Goal: Check status

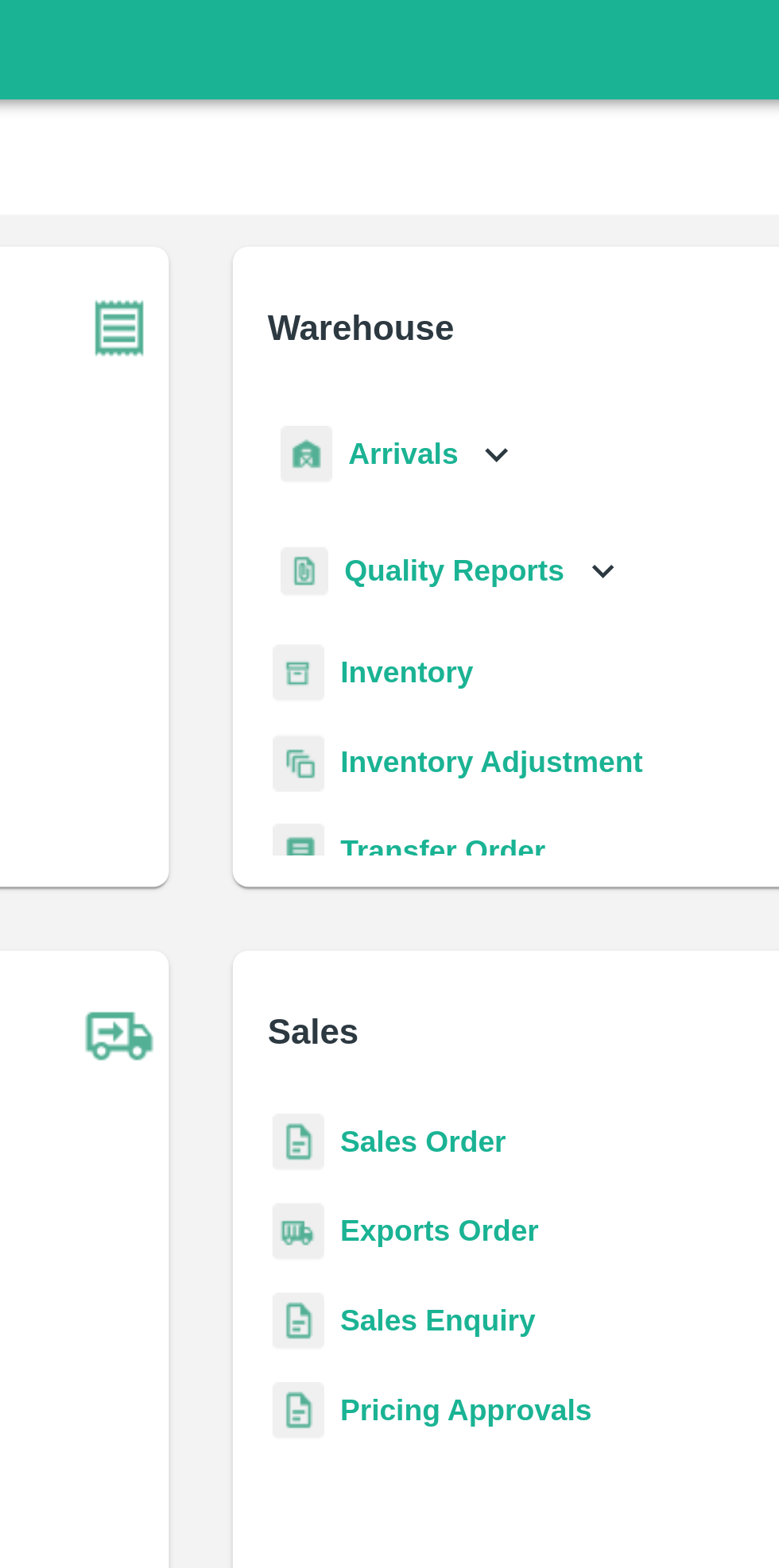
click at [493, 189] on div "Arrivals" at bounding box center [468, 181] width 99 height 35
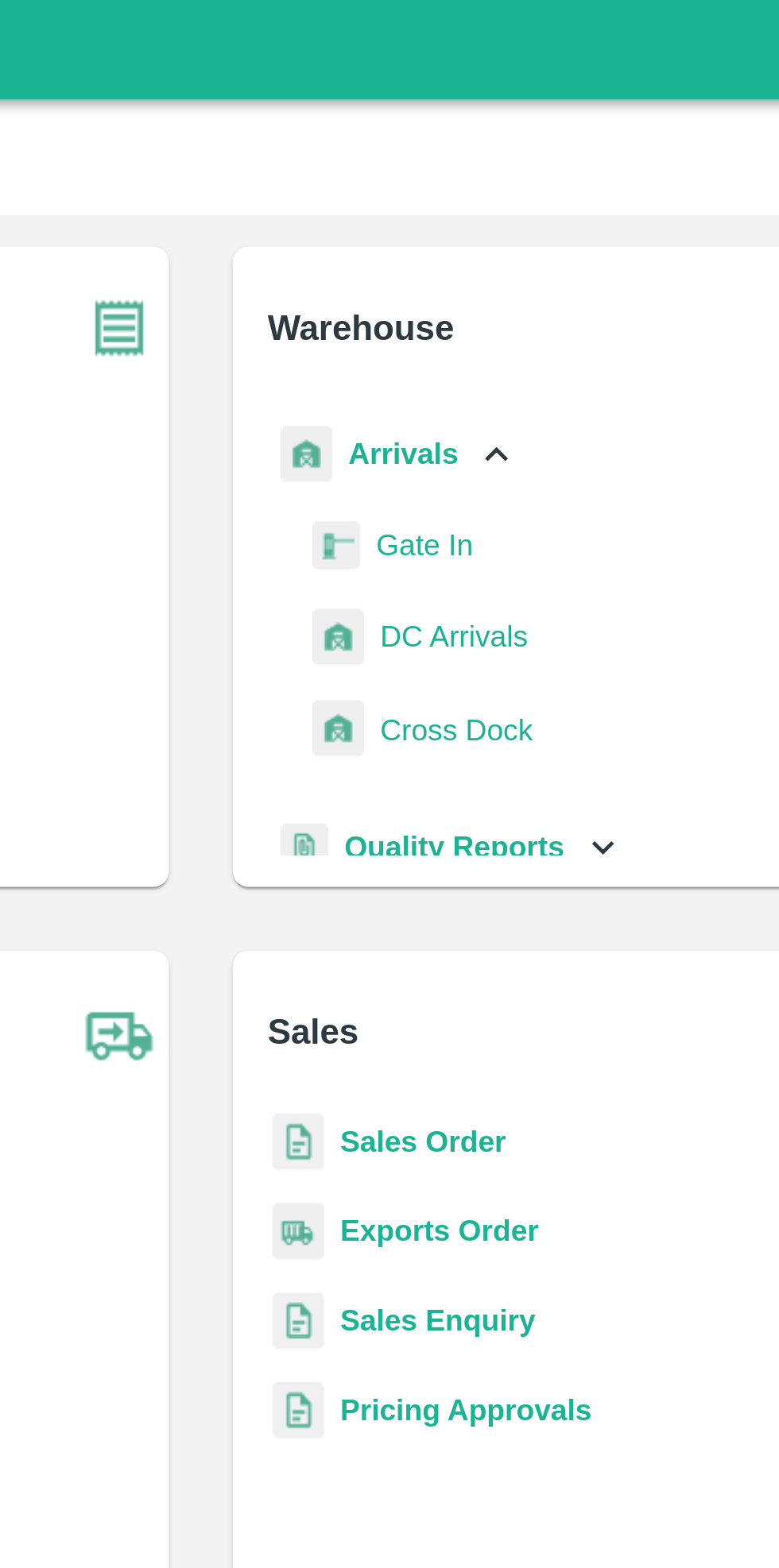
click at [497, 252] on span "DC Arrivals" at bounding box center [490, 254] width 59 height 17
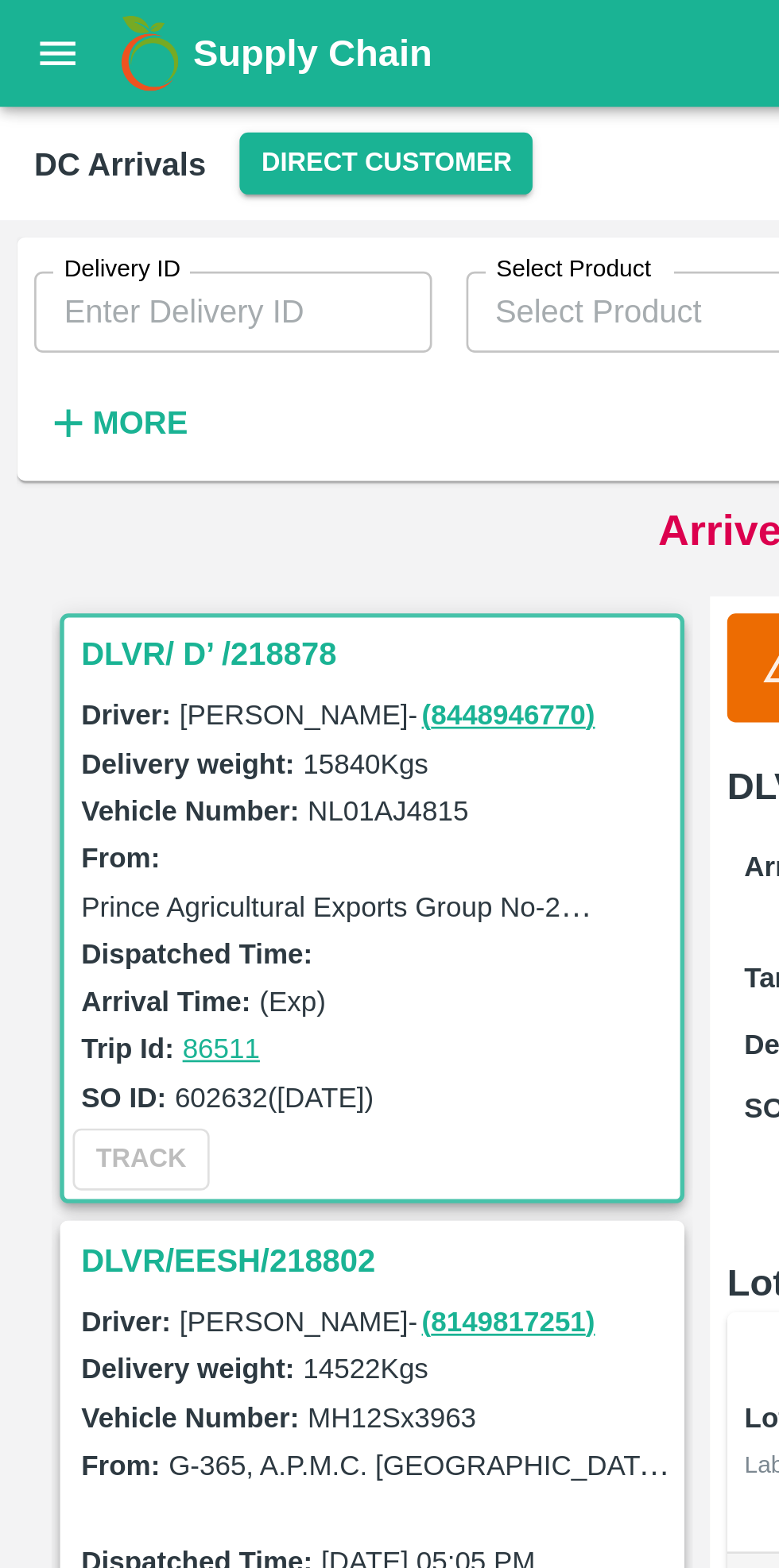
click at [16, 27] on icon "open drawer" at bounding box center [21, 19] width 17 height 17
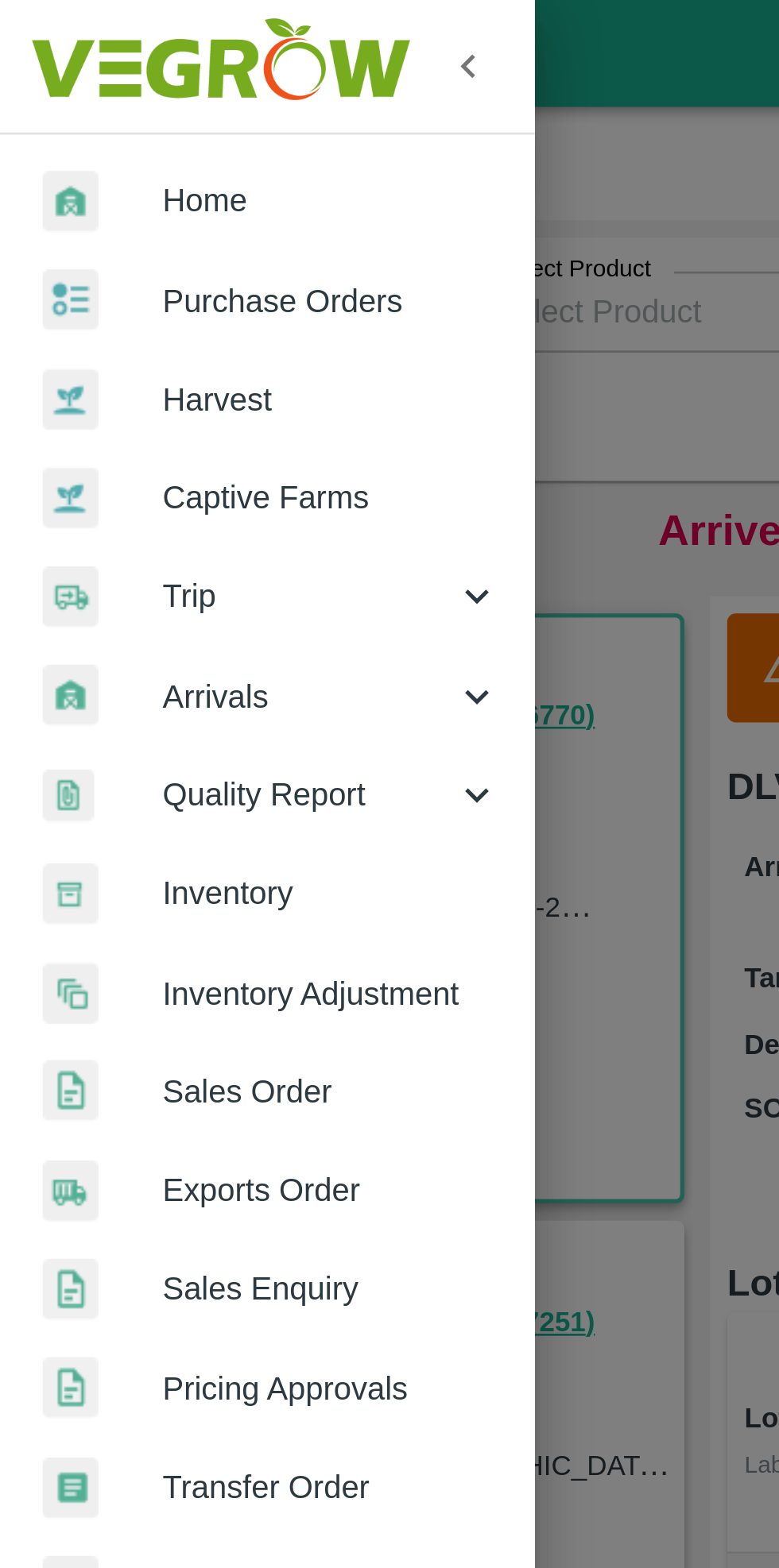
click at [125, 445] on span "Exports Order" at bounding box center [123, 442] width 125 height 17
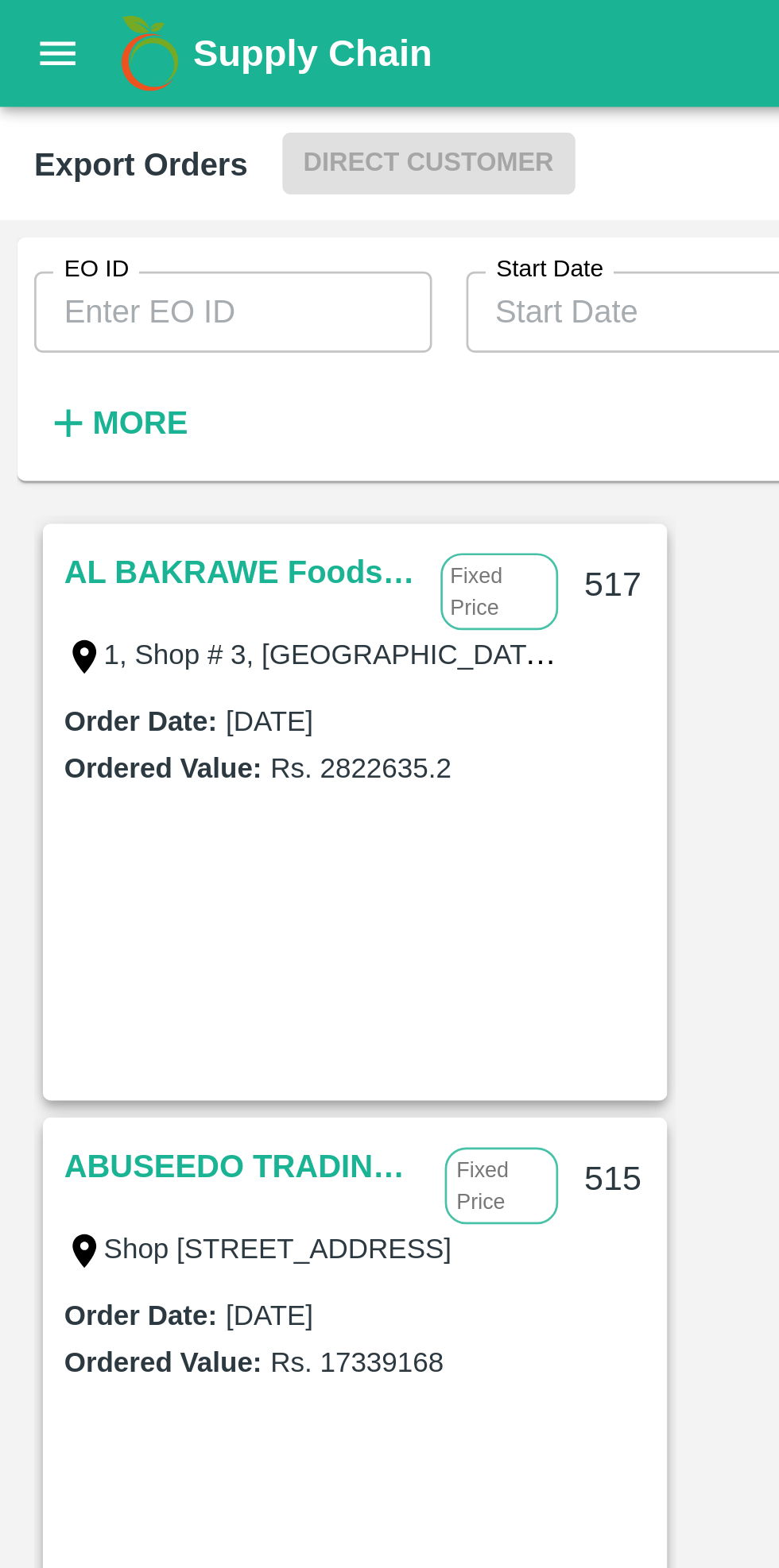
click at [94, 115] on input "EO ID" at bounding box center [86, 115] width 148 height 30
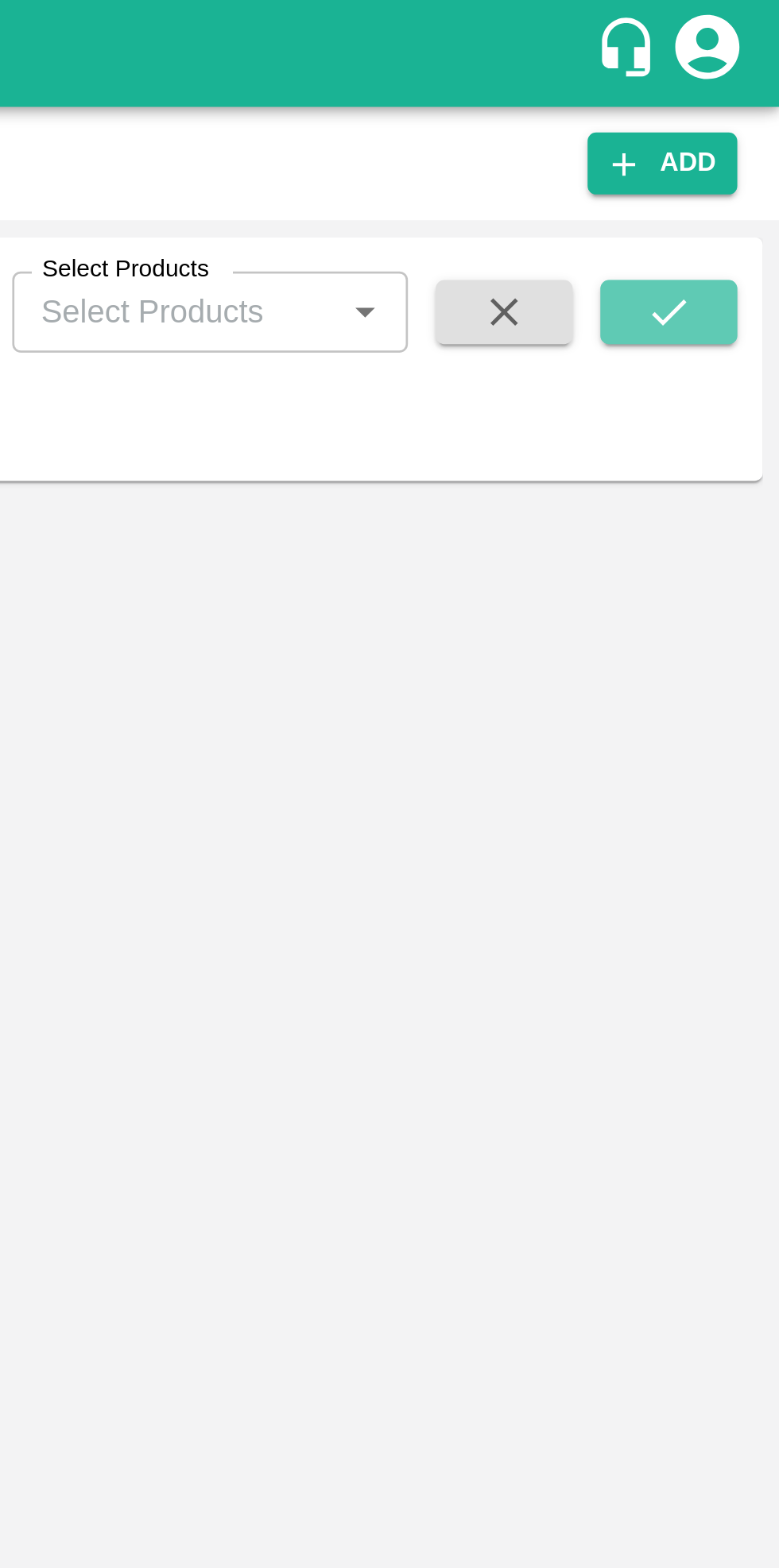
click at [743, 117] on icon "submit" at bounding box center [737, 115] width 17 height 17
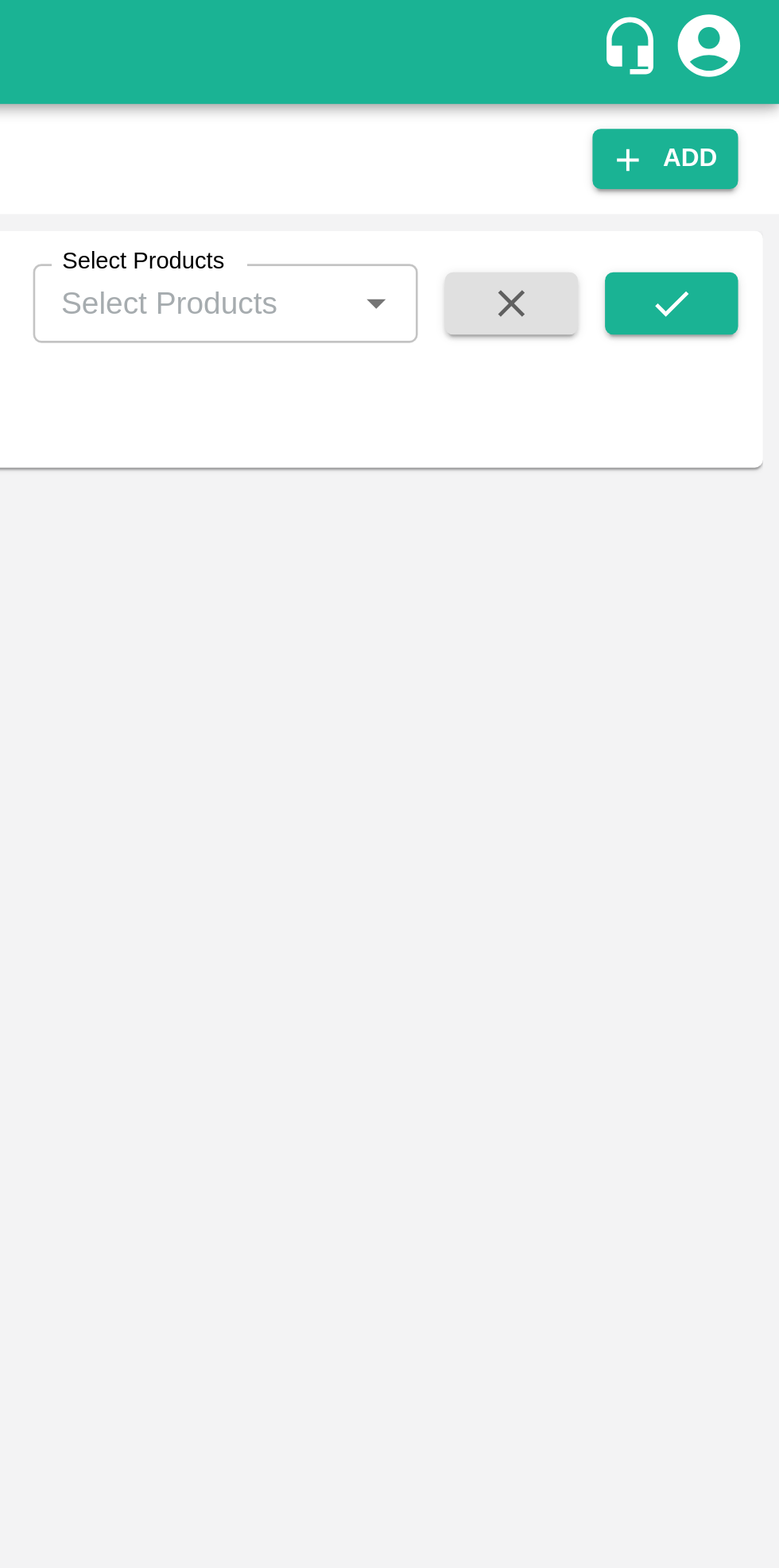
click at [736, 109] on icon "submit" at bounding box center [737, 115] width 17 height 17
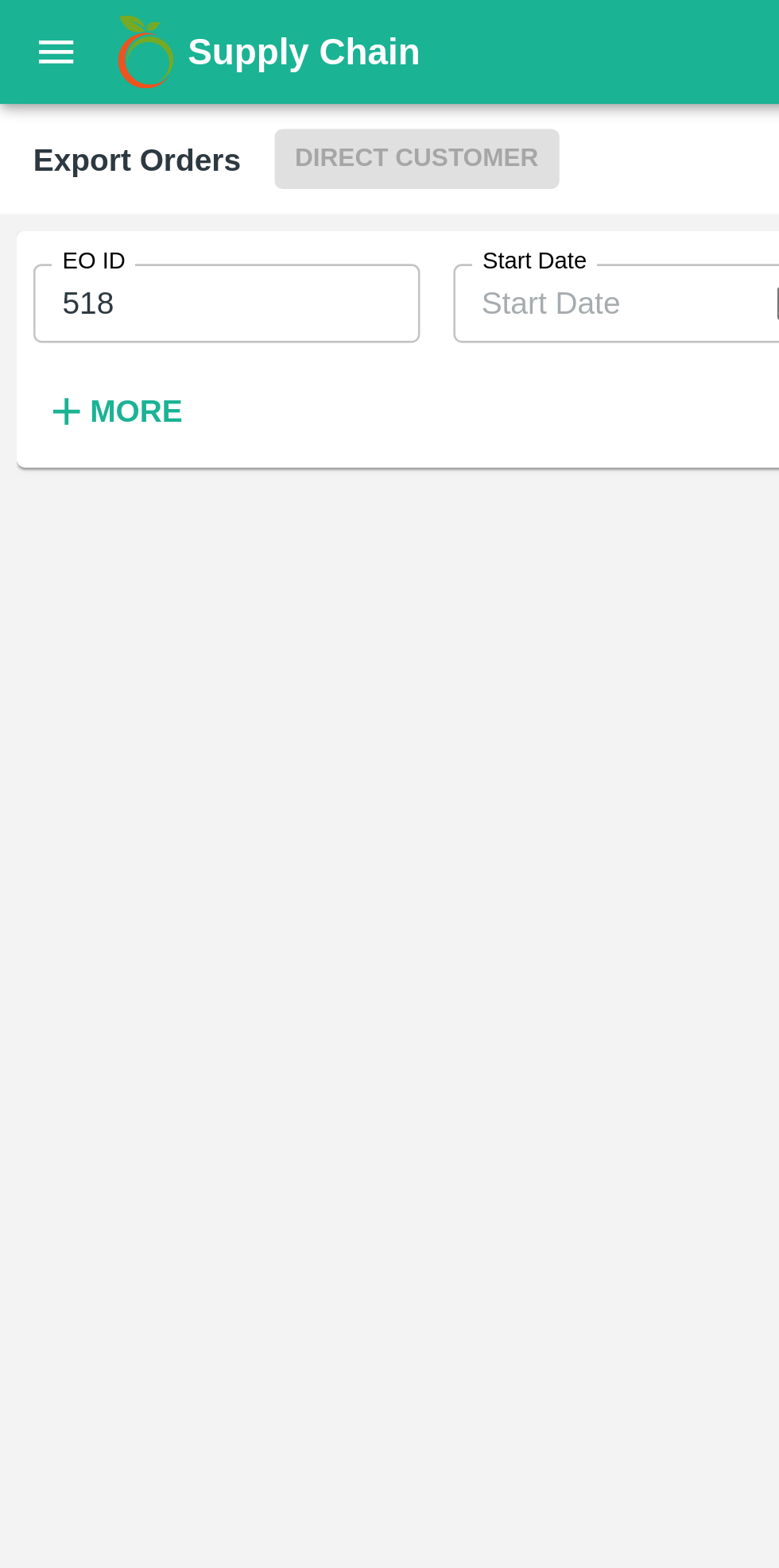
click at [78, 116] on input "518" at bounding box center [86, 115] width 148 height 30
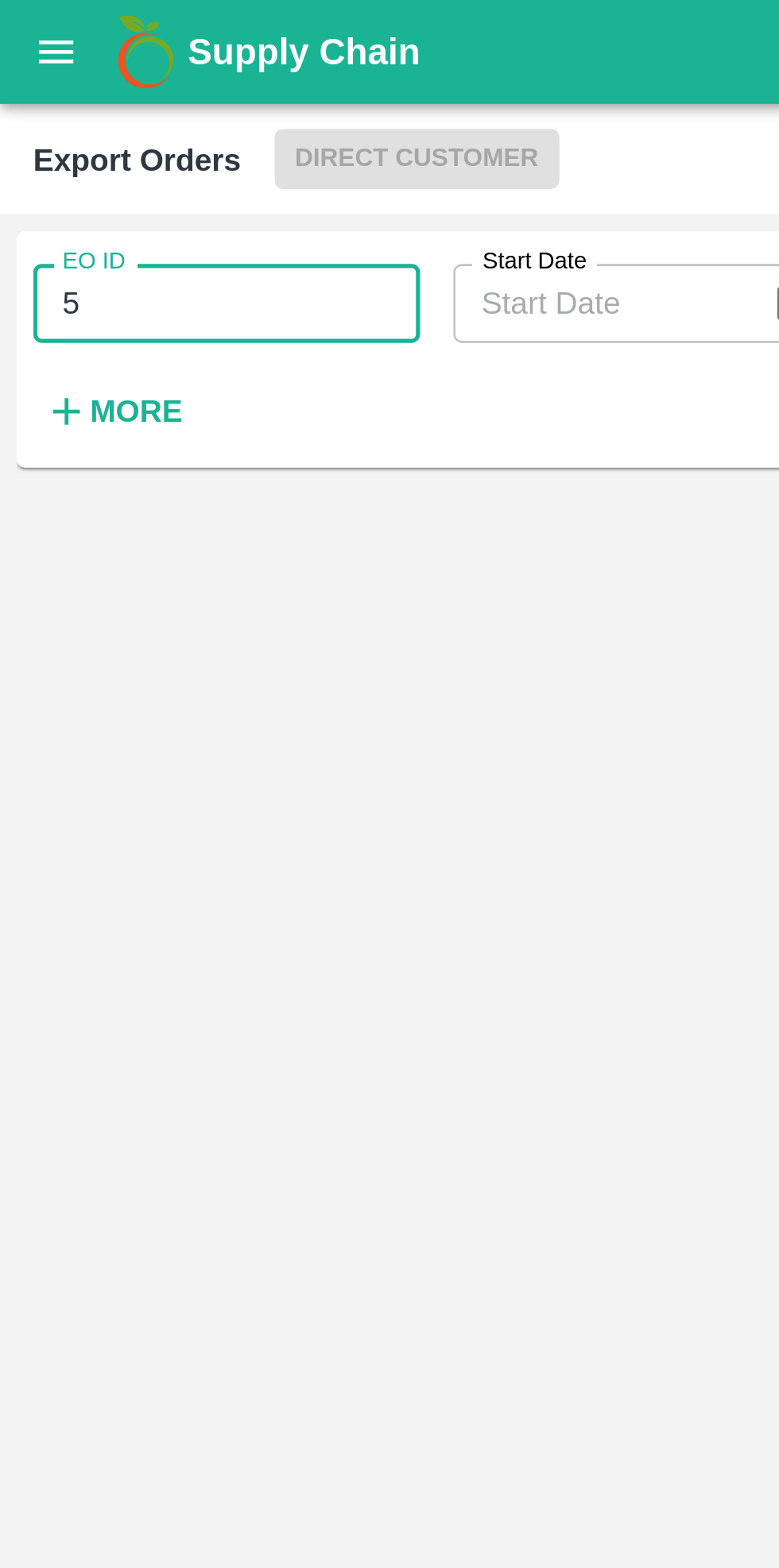
type input "5"
type input "518"
click at [213, 290] on div at bounding box center [132, 862] width 239 height 1342
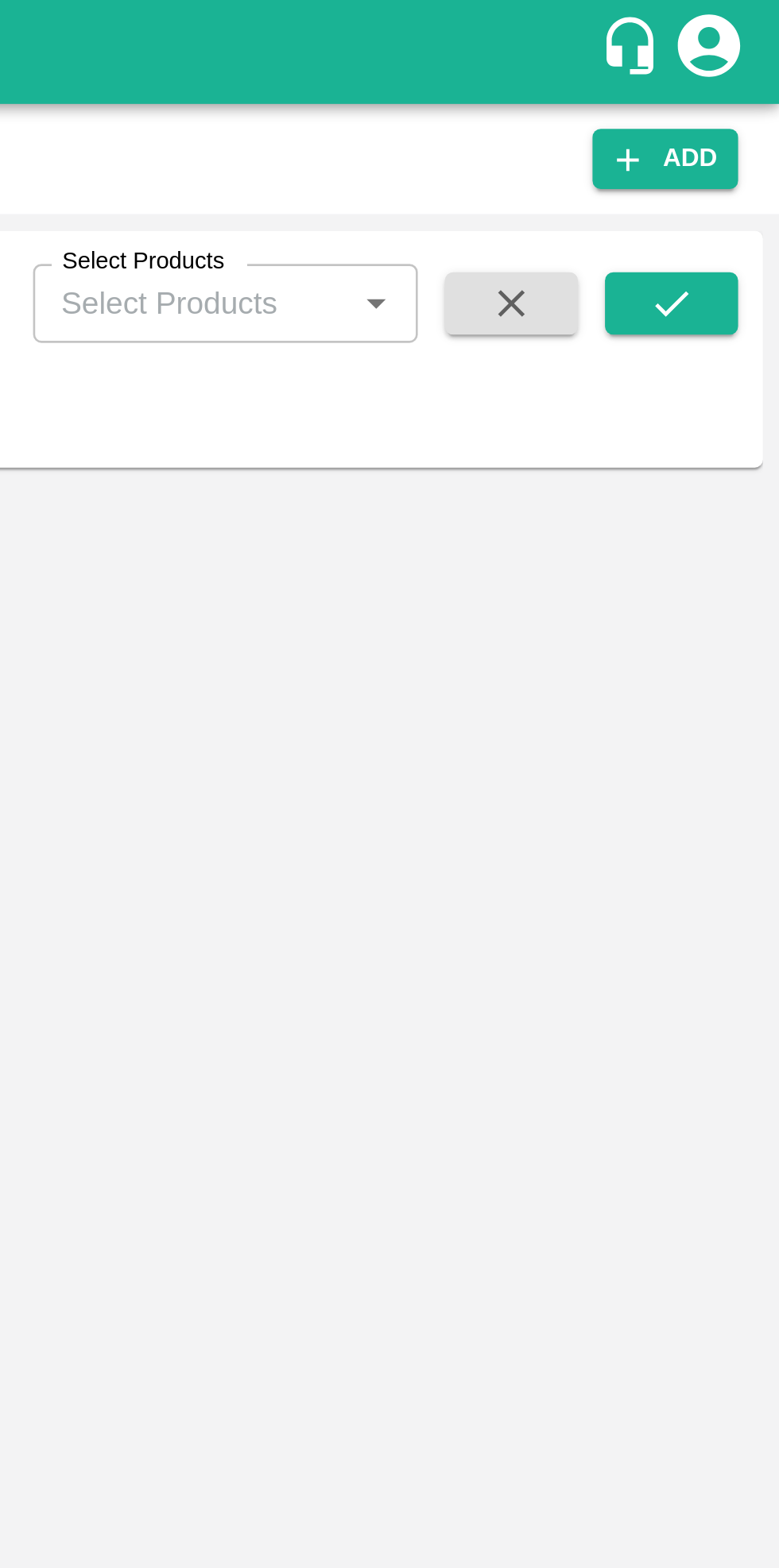
click at [738, 116] on icon "submit" at bounding box center [738, 116] width 13 height 10
